Goal: Download file/media

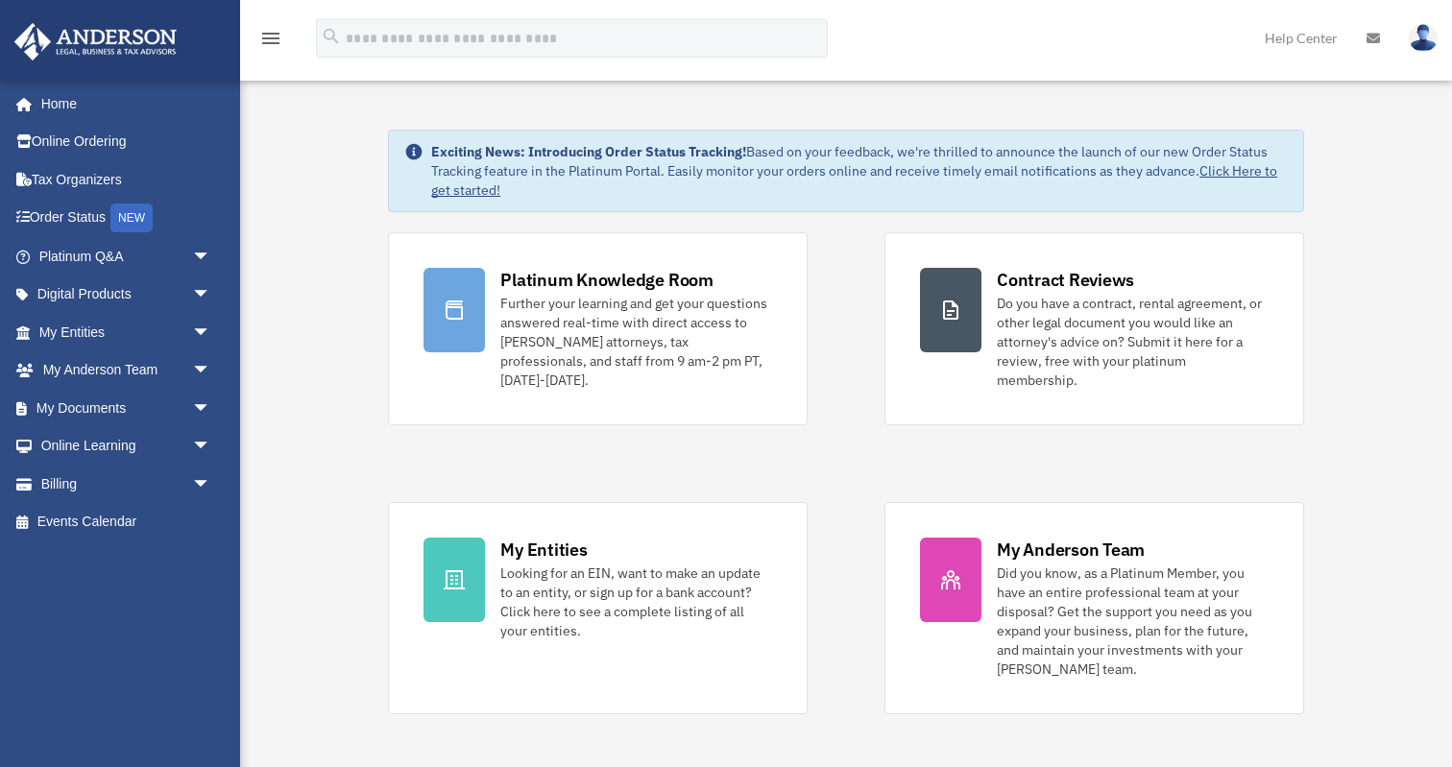
click at [216, 407] on span "arrow_drop_down" at bounding box center [211, 408] width 38 height 39
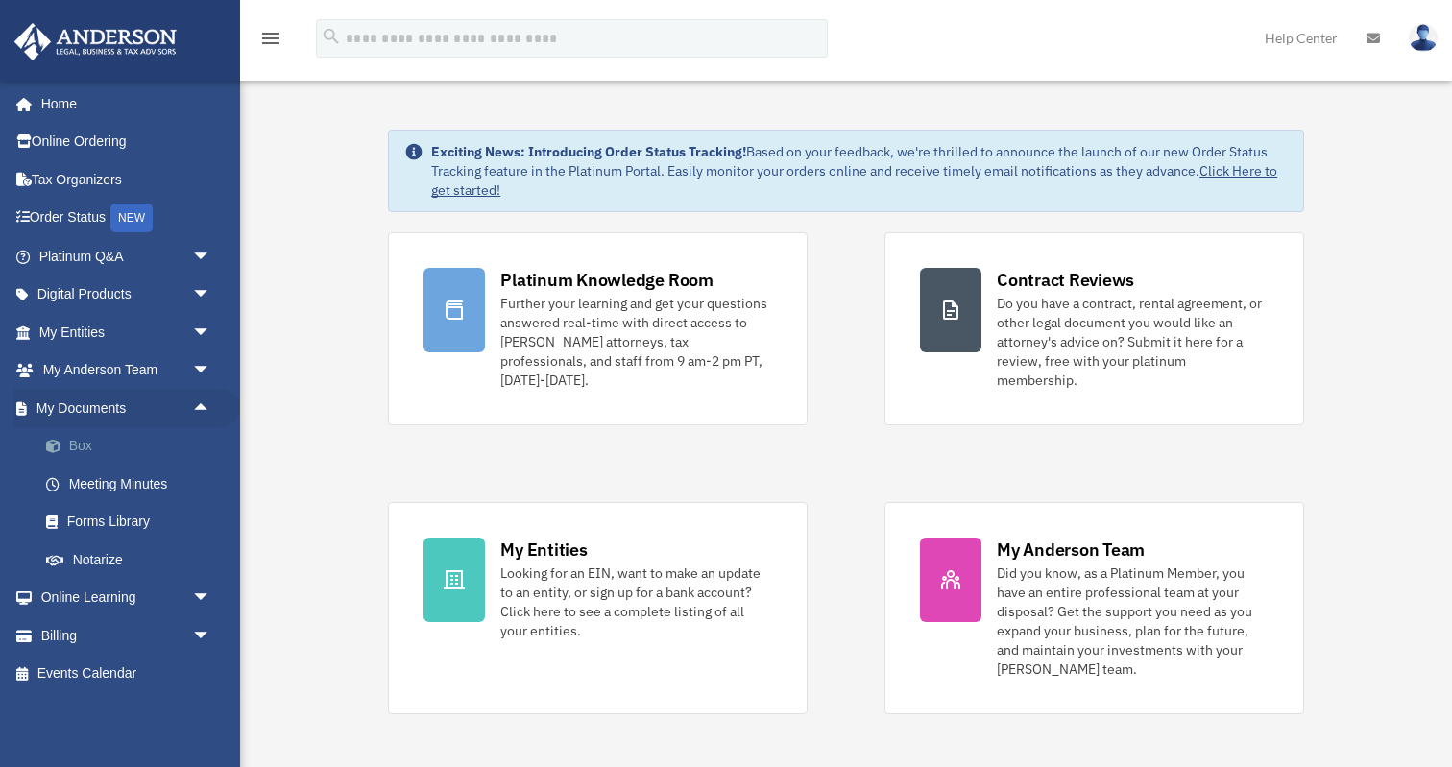
click at [90, 449] on link "Box" at bounding box center [133, 446] width 213 height 38
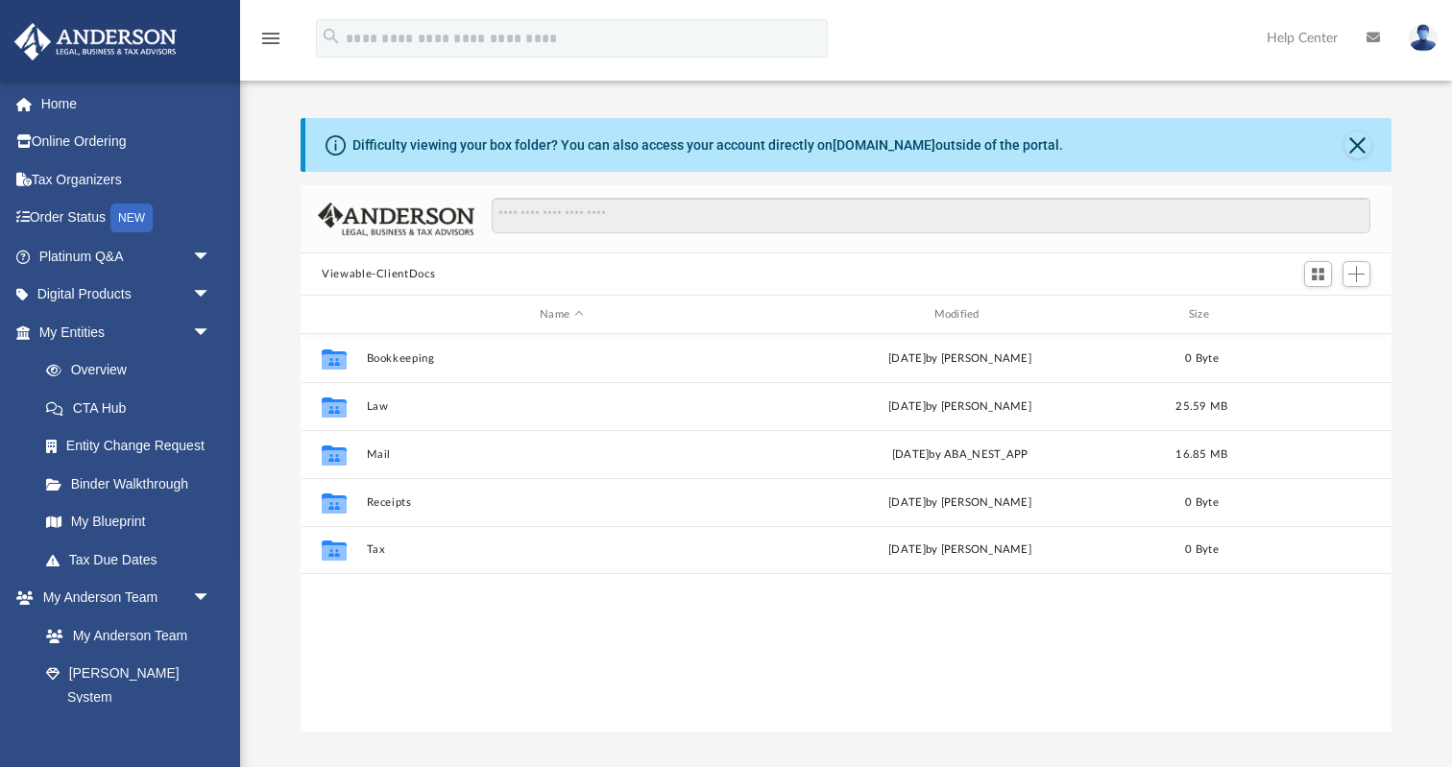
scroll to position [436, 1090]
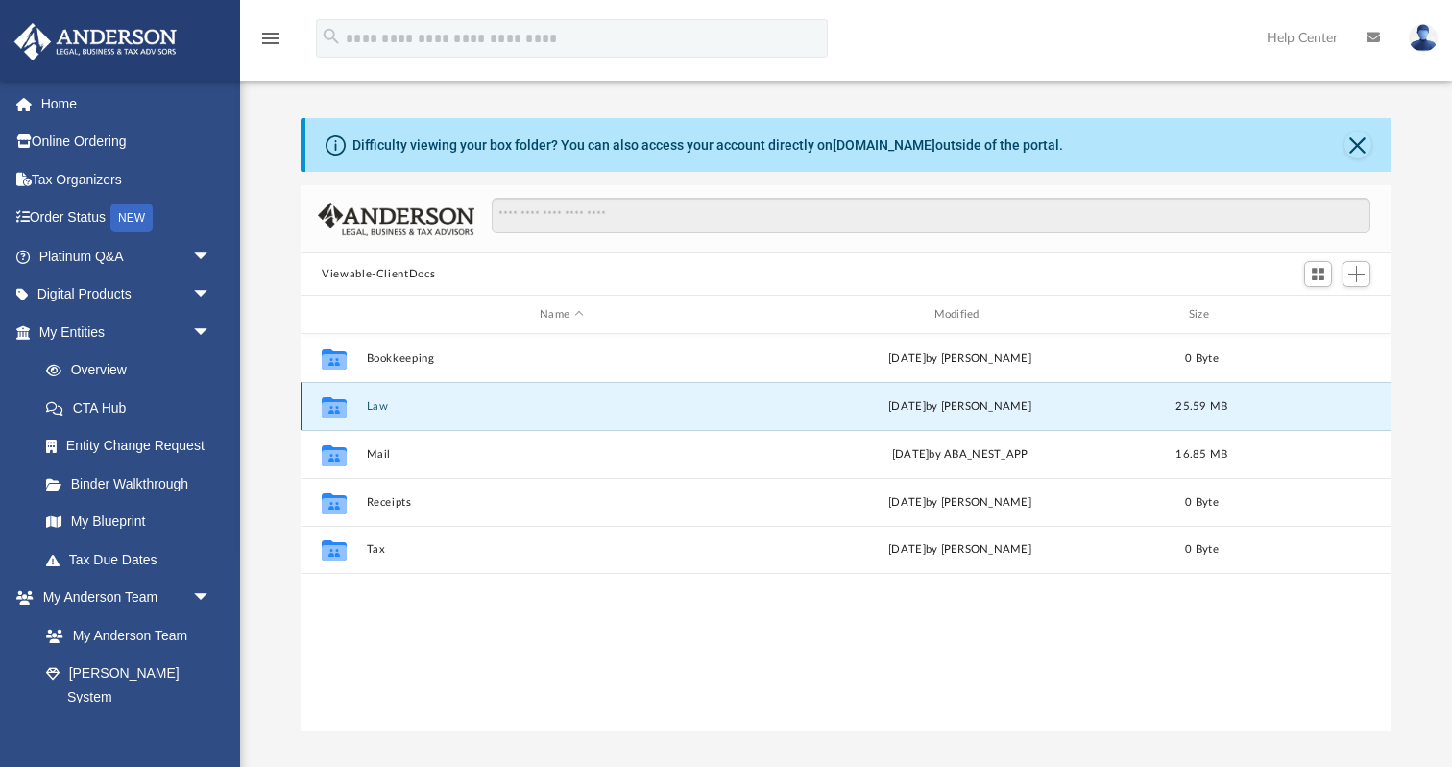
click at [370, 409] on button "Law" at bounding box center [562, 406] width 390 height 12
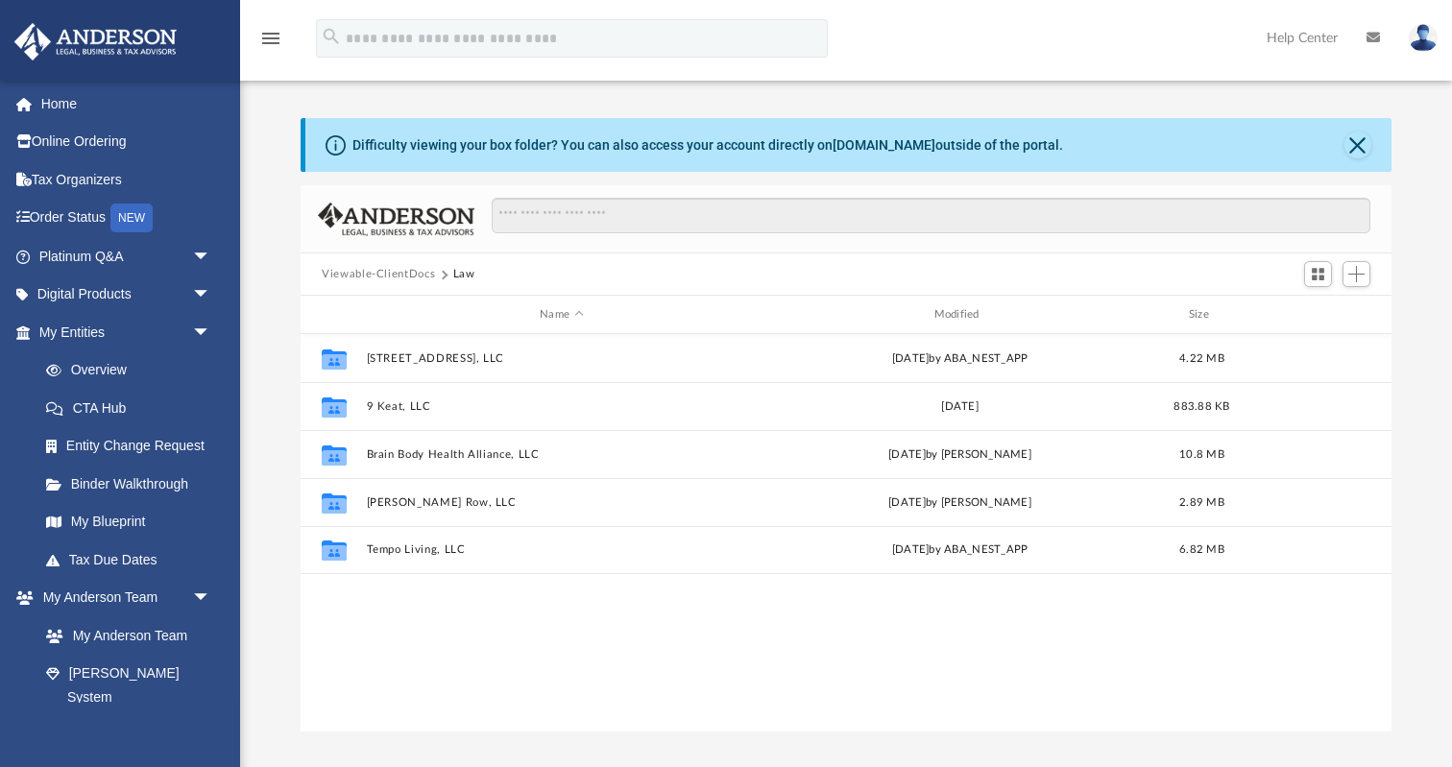
click at [467, 673] on div "Collaborated Folder 4030 Little River, LLC Wed Apr 24 2024 by ABA_NEST_APP 4.22…" at bounding box center [846, 533] width 1091 height 399
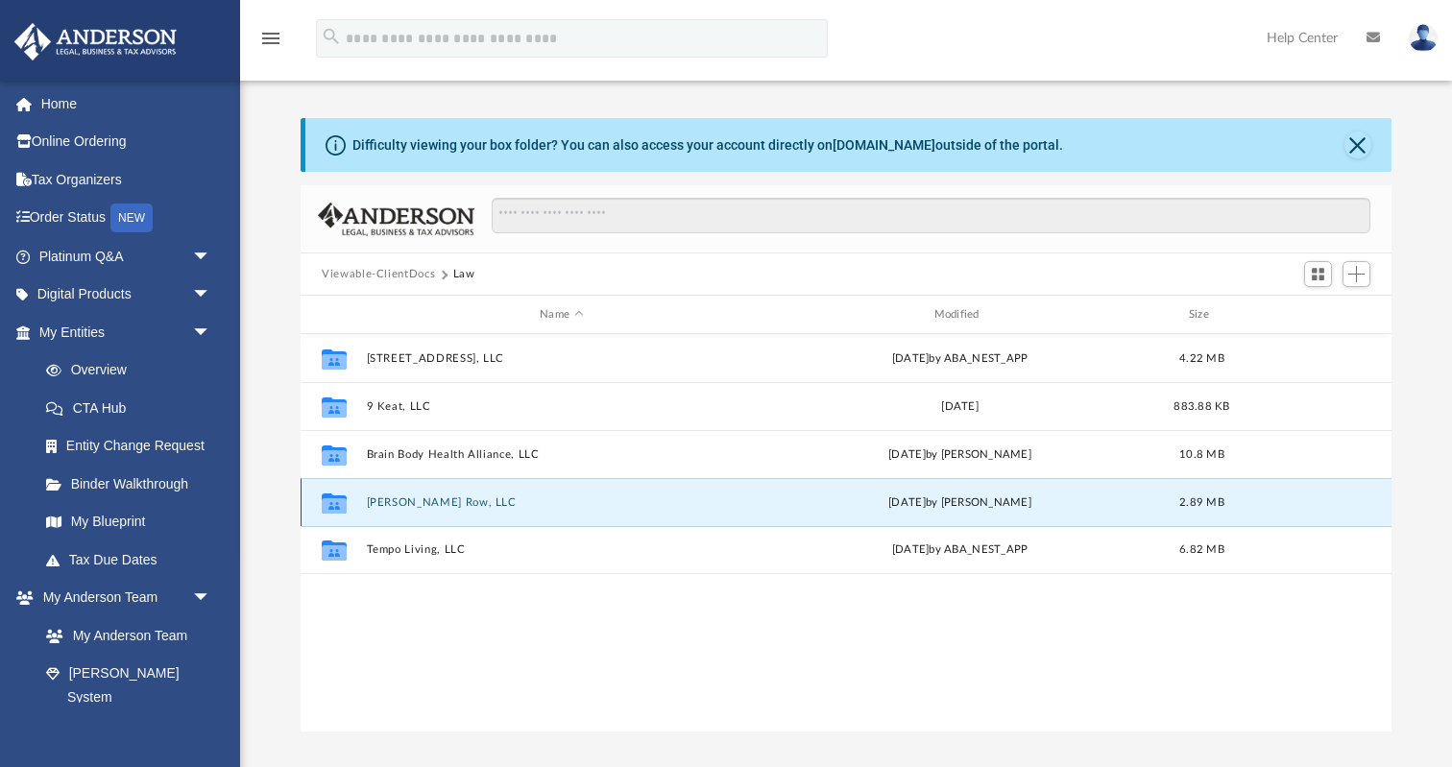
click at [436, 499] on button "Martin Row, LLC" at bounding box center [562, 503] width 390 height 12
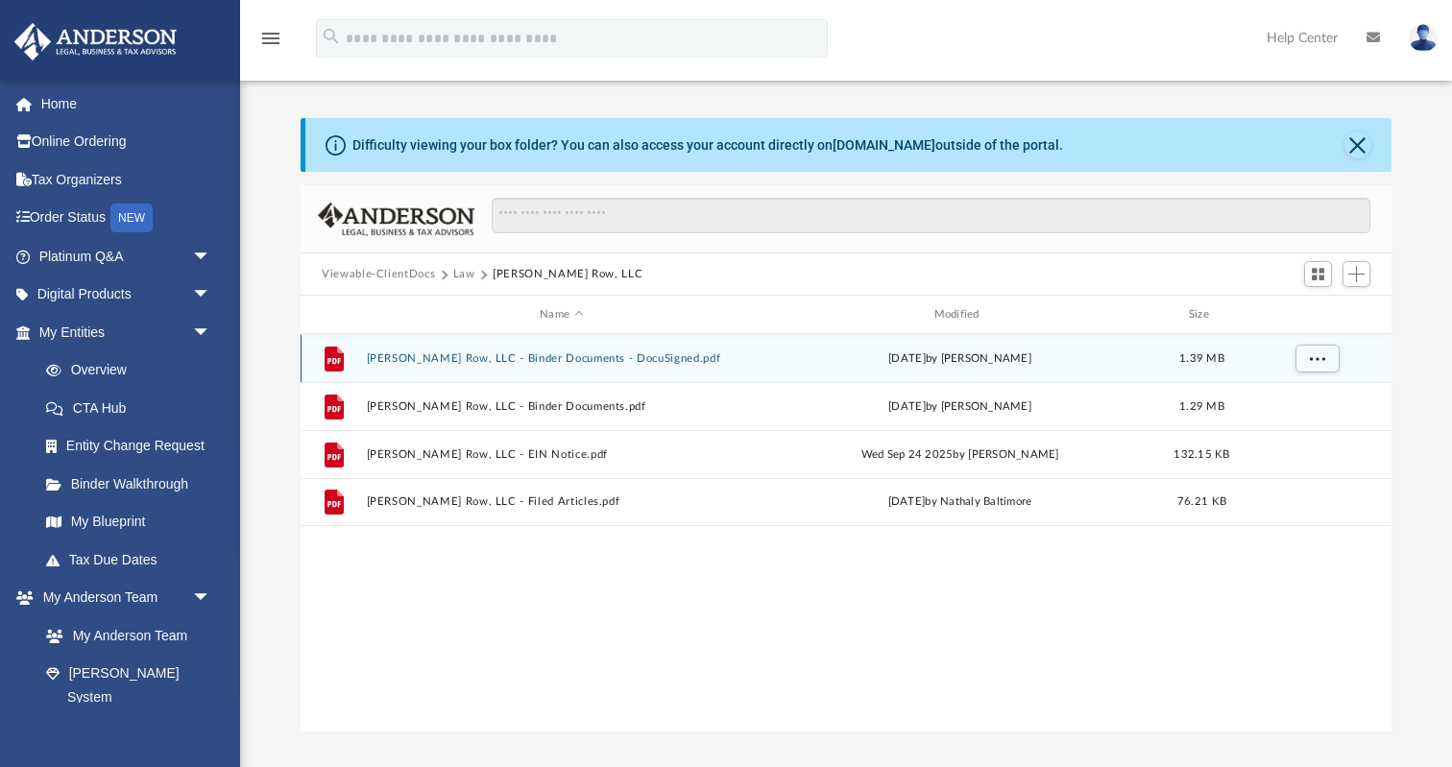
click at [578, 356] on button "Martin Row, LLC - Binder Documents - DocuSigned.pdf" at bounding box center [562, 358] width 390 height 12
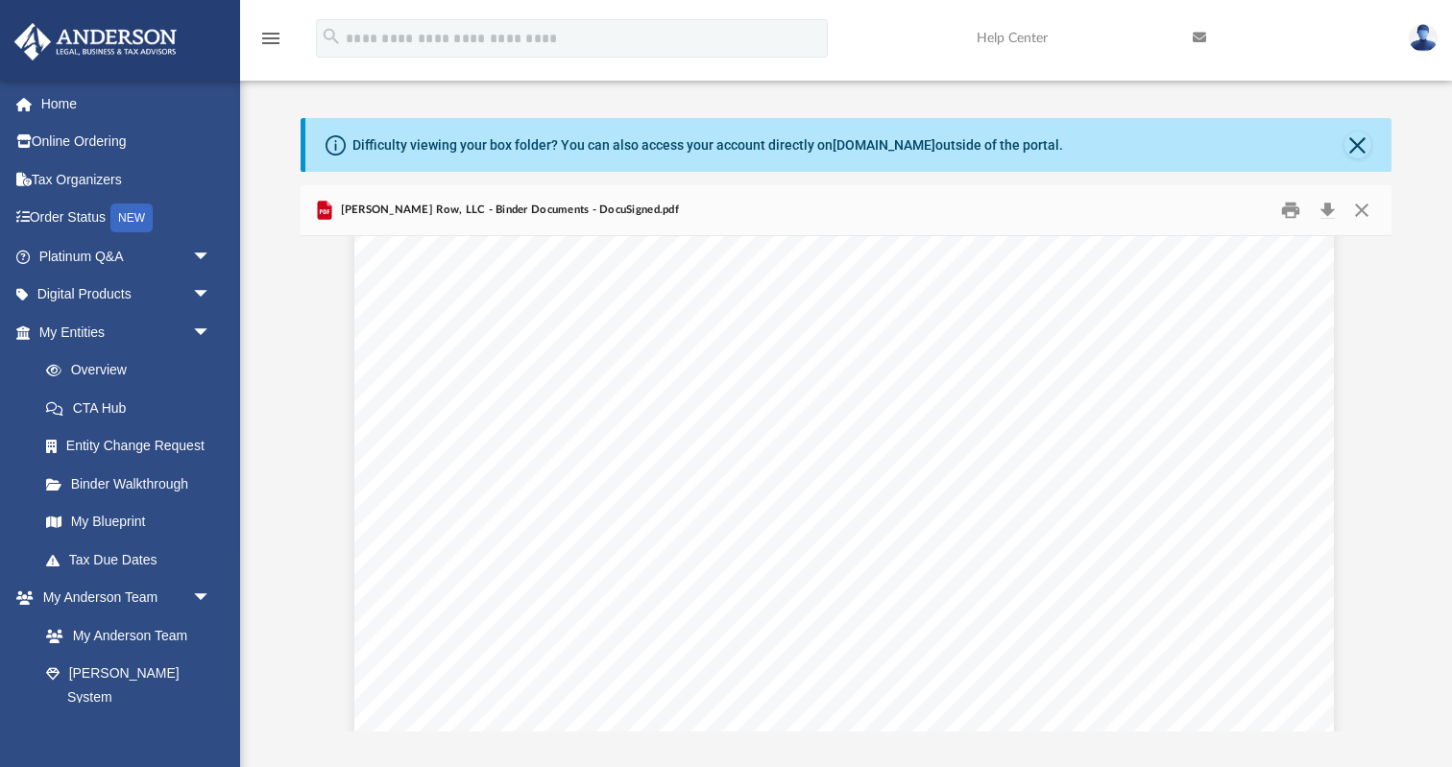
scroll to position [66951, 2]
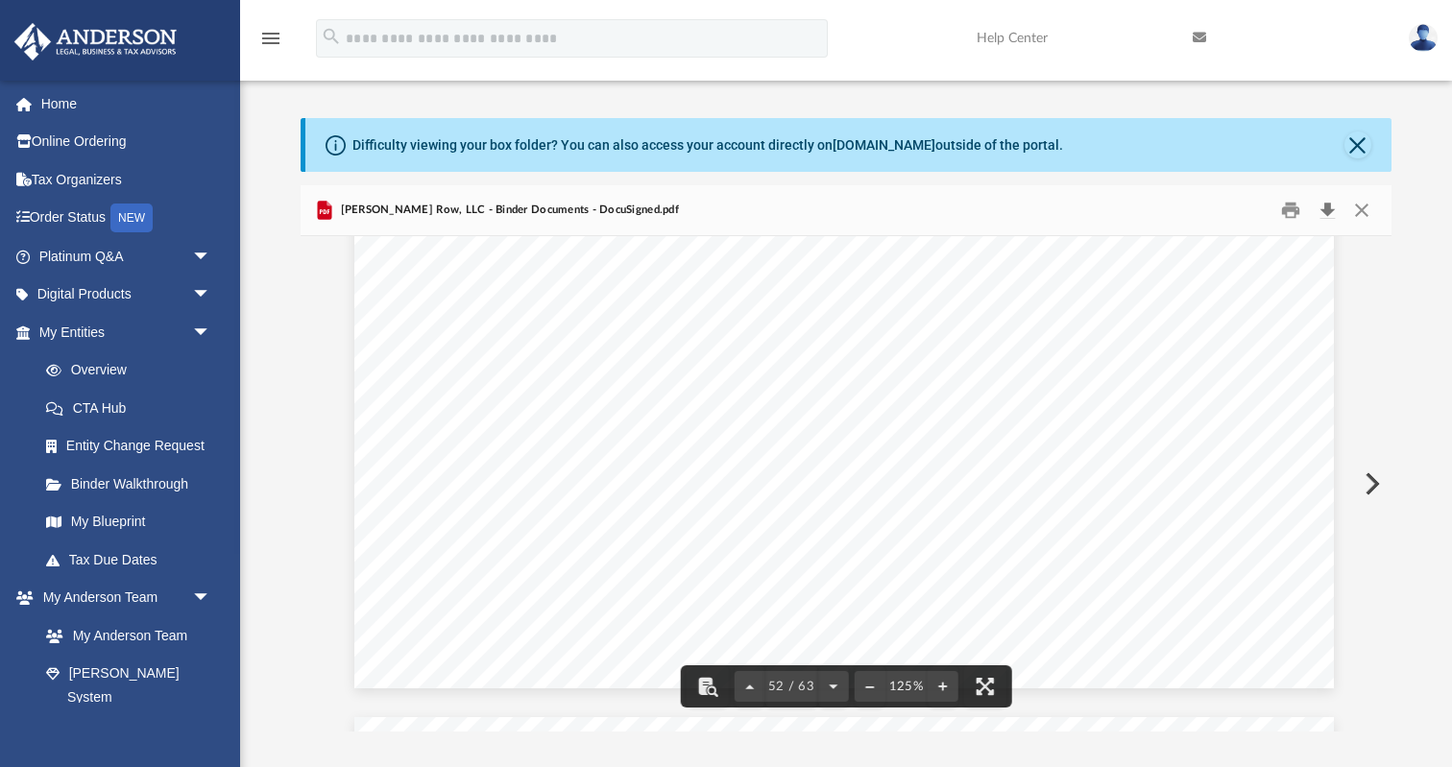
click at [1325, 205] on button "Download" at bounding box center [1327, 211] width 35 height 30
click at [1367, 210] on button "Close" at bounding box center [1362, 211] width 35 height 30
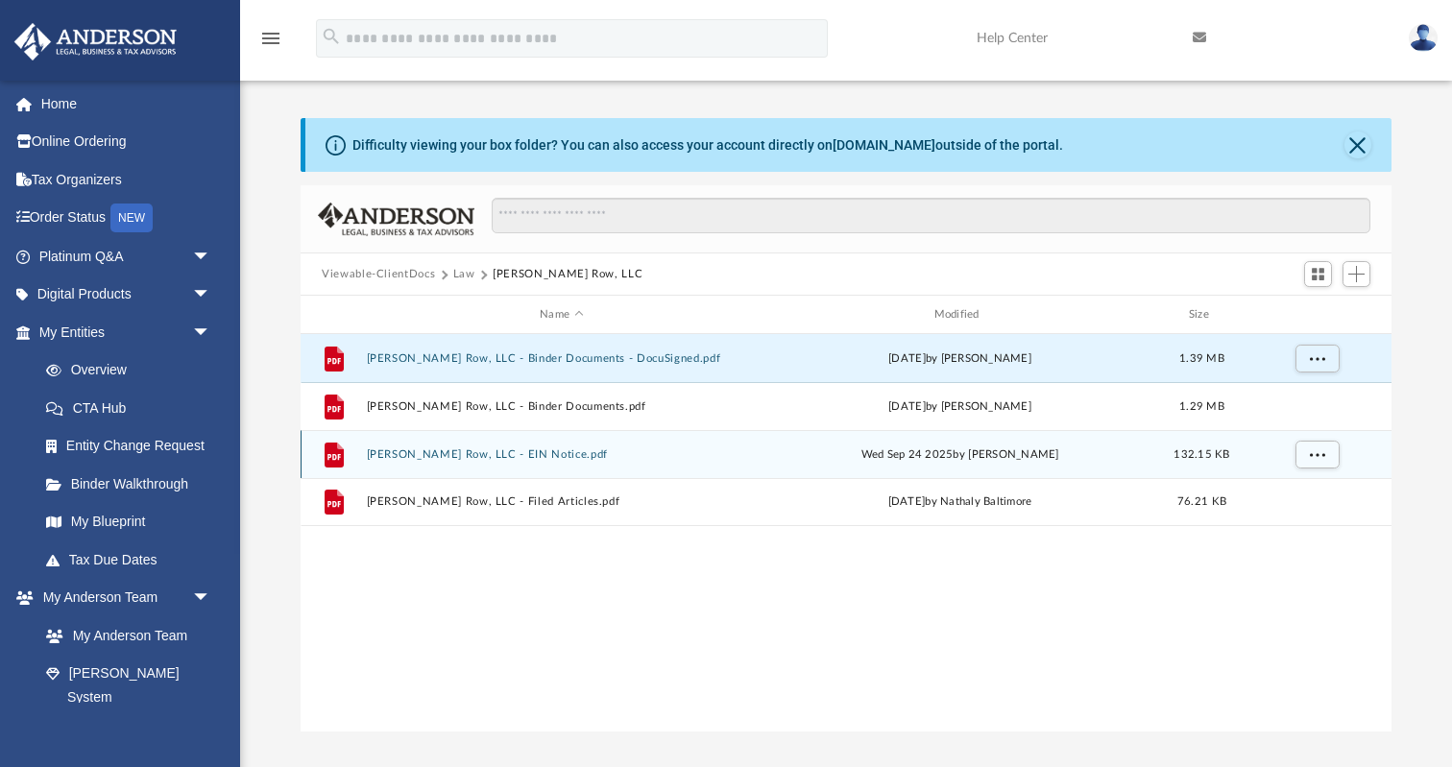
click at [508, 458] on button "Martin Row, LLC - EIN Notice.pdf" at bounding box center [562, 454] width 390 height 12
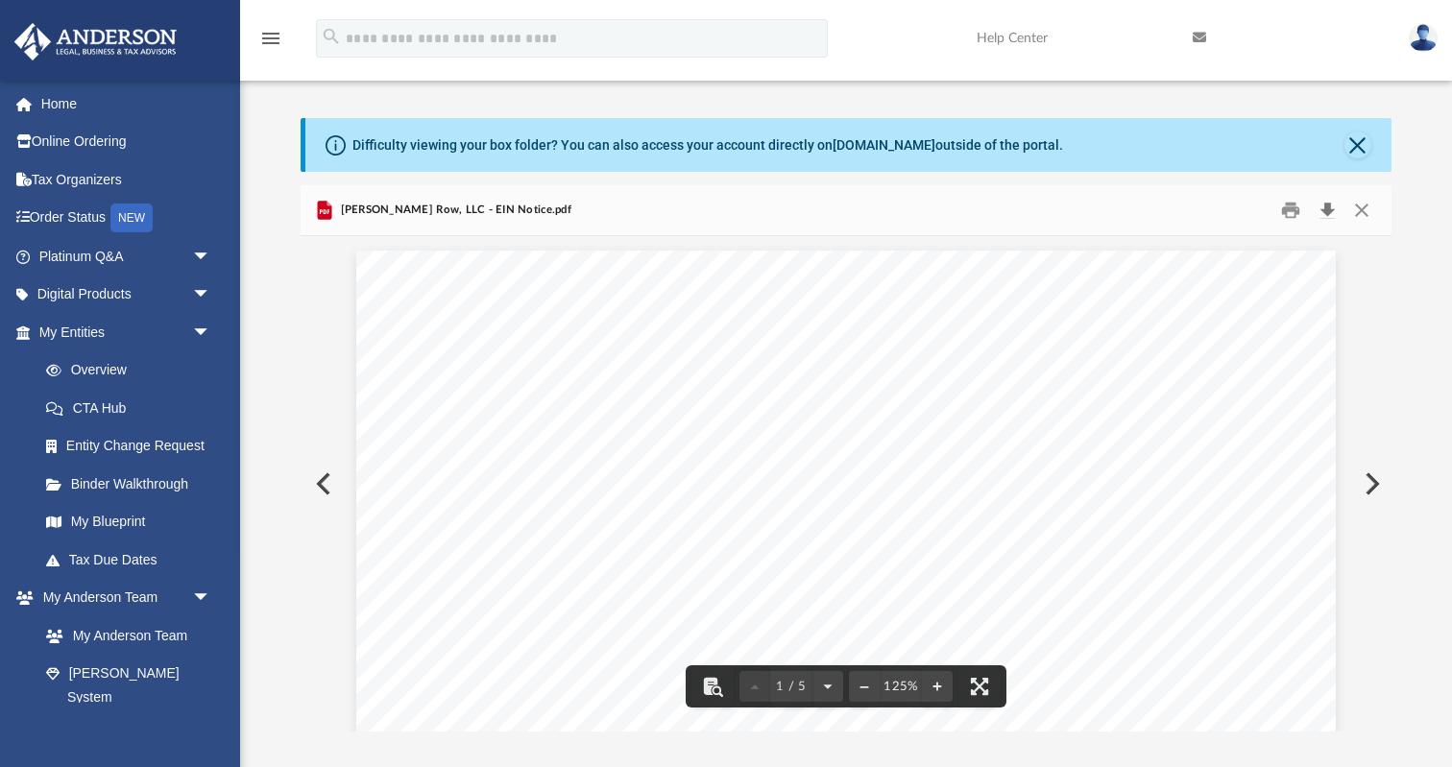
click at [1330, 206] on button "Download" at bounding box center [1327, 211] width 35 height 30
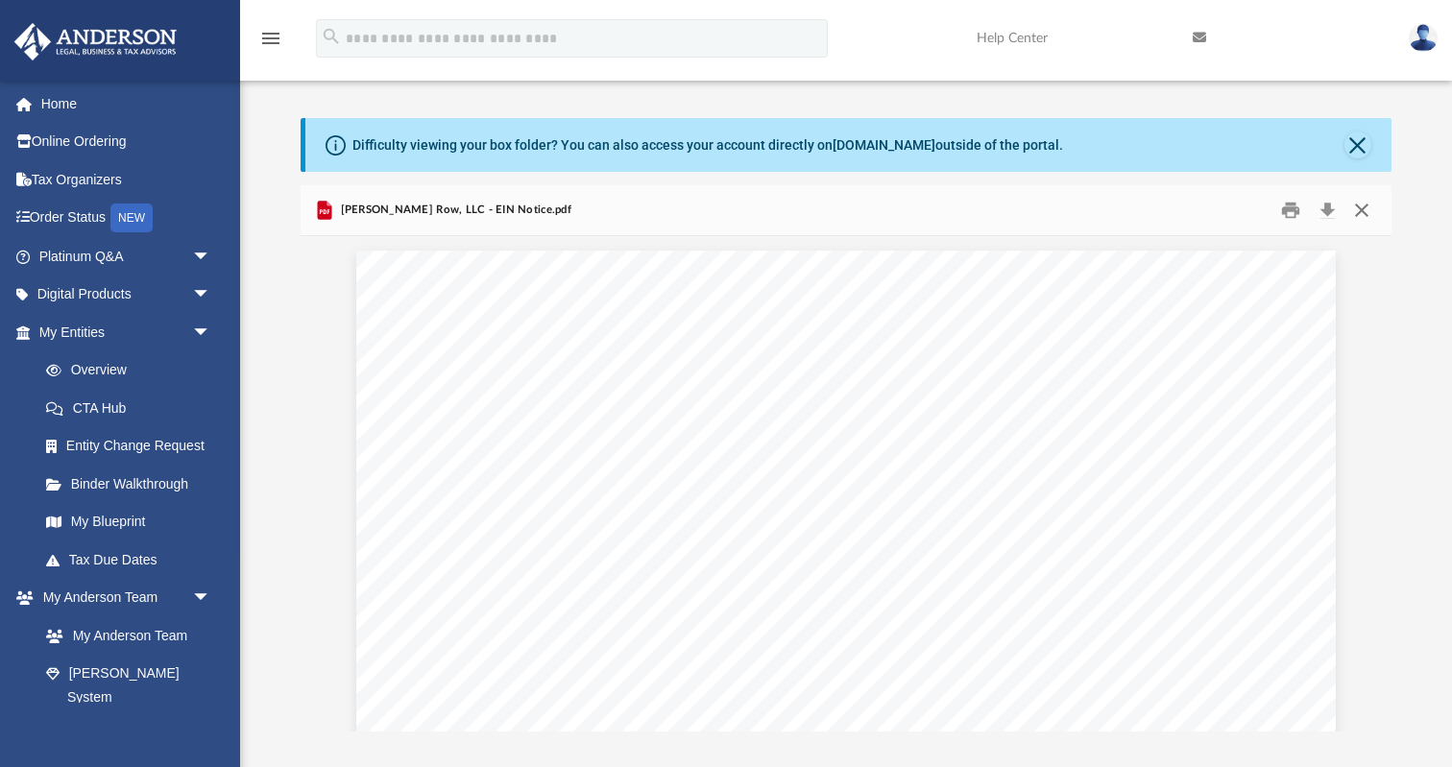
click at [1364, 200] on button "Close" at bounding box center [1362, 211] width 35 height 30
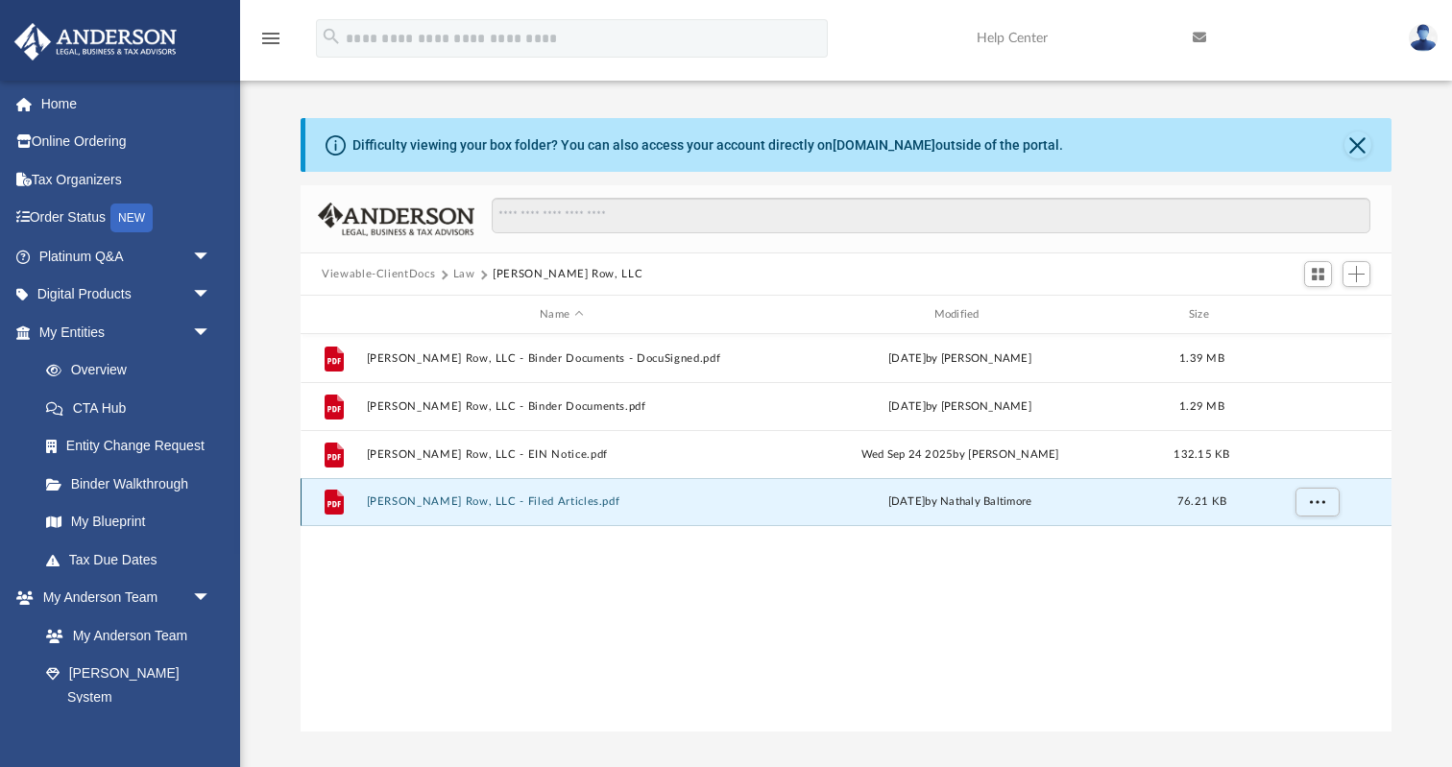
click at [523, 498] on button "Martin Row, LLC - Filed Articles.pdf" at bounding box center [562, 502] width 390 height 12
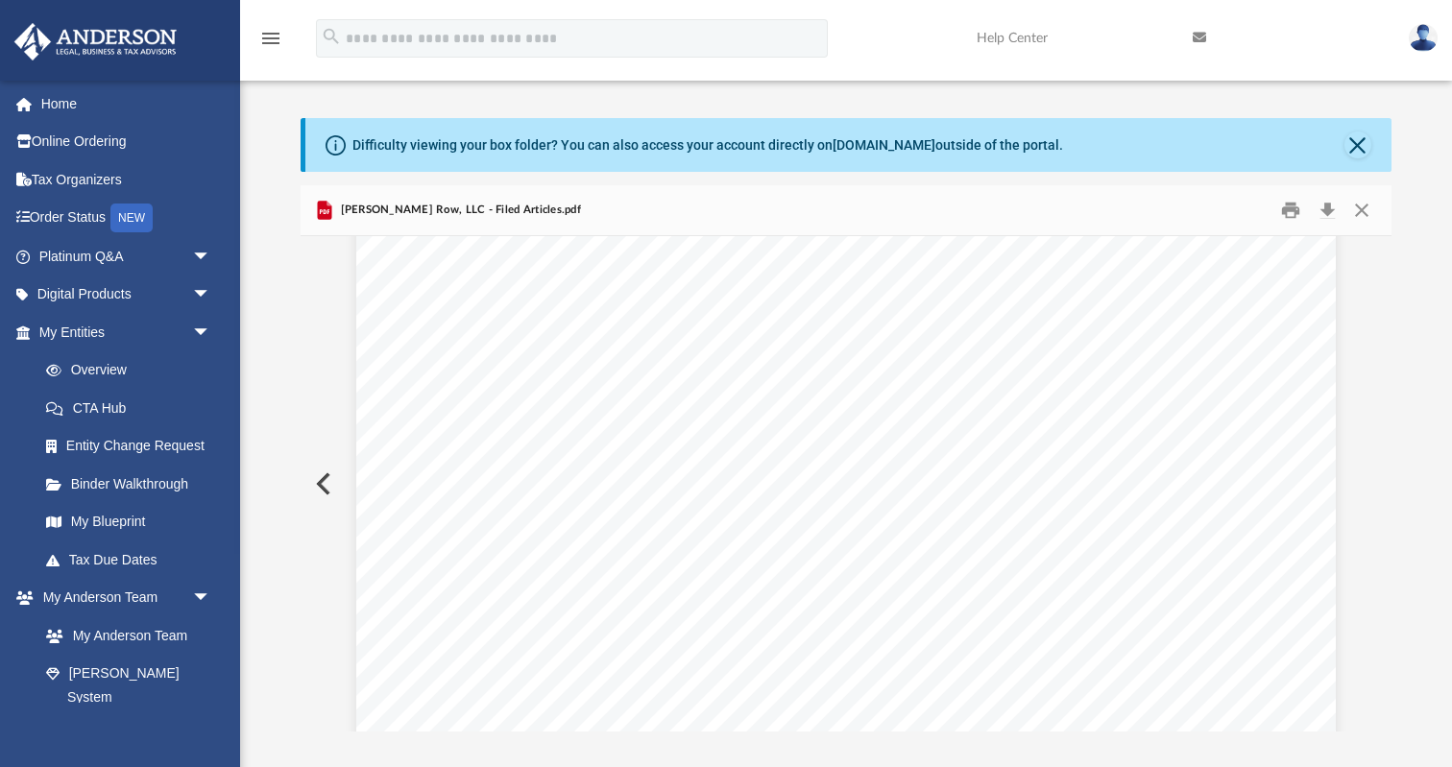
scroll to position [0, 0]
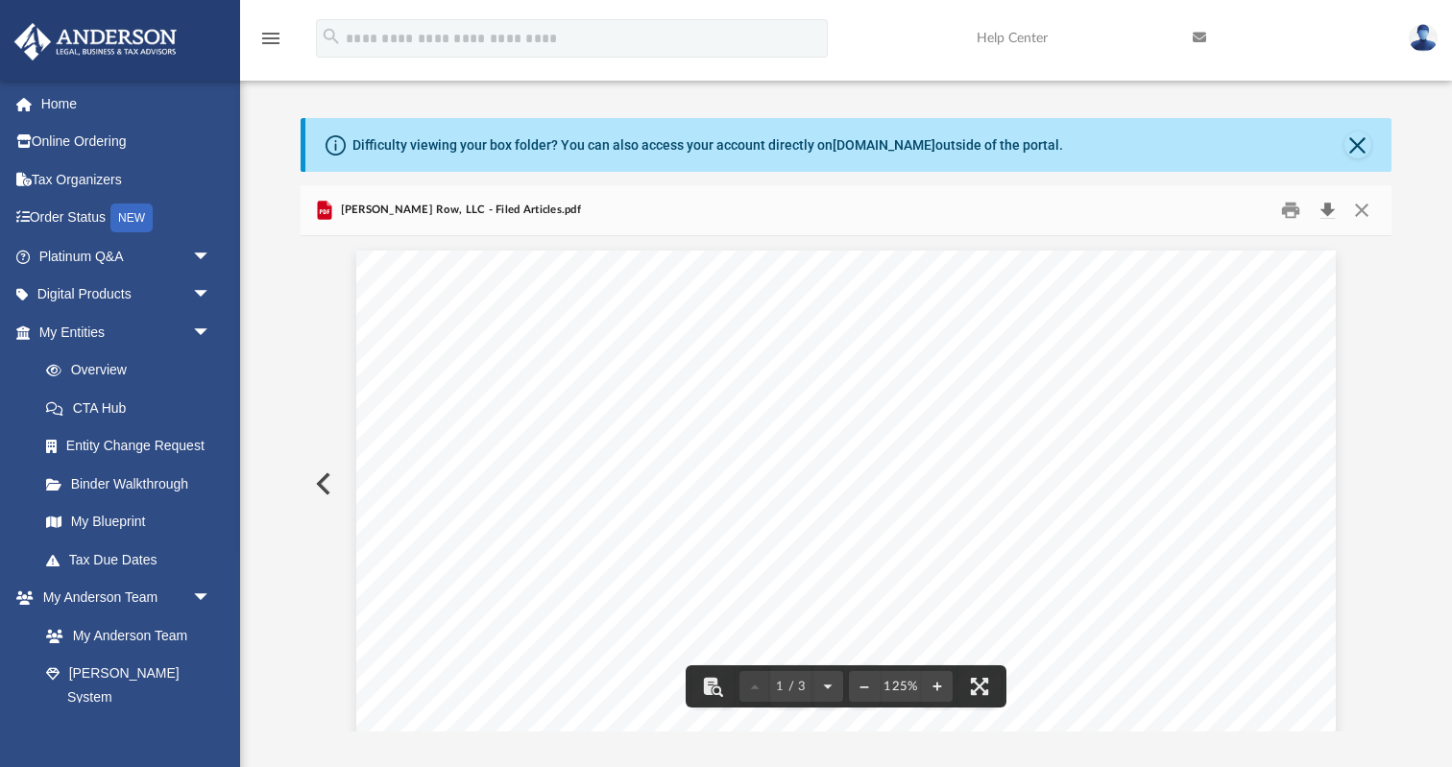
click at [1326, 206] on button "Download" at bounding box center [1327, 211] width 35 height 30
